Goal: Navigation & Orientation: Find specific page/section

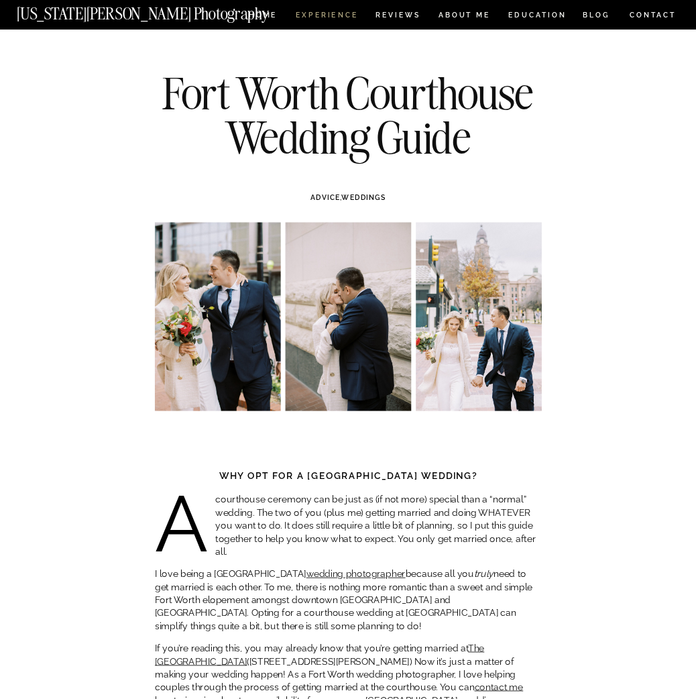
click at [335, 15] on nav "Experience" at bounding box center [326, 16] width 61 height 10
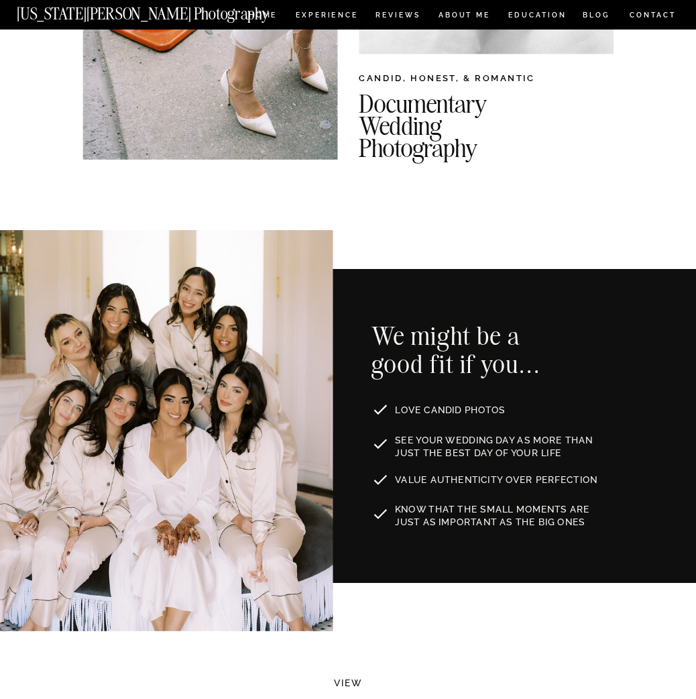
scroll to position [402, 0]
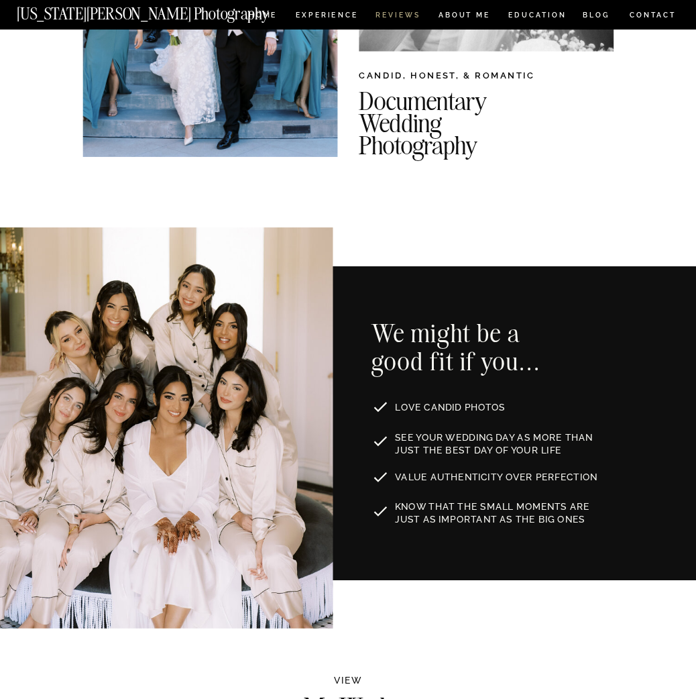
click at [406, 11] on nav "REVIEWS" at bounding box center [397, 16] width 44 height 10
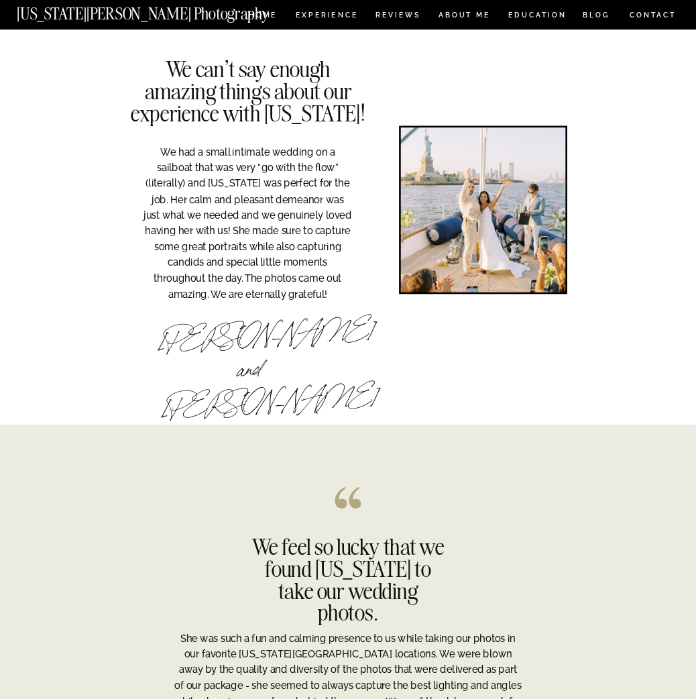
scroll to position [2011, 0]
